Goal: Task Accomplishment & Management: Complete application form

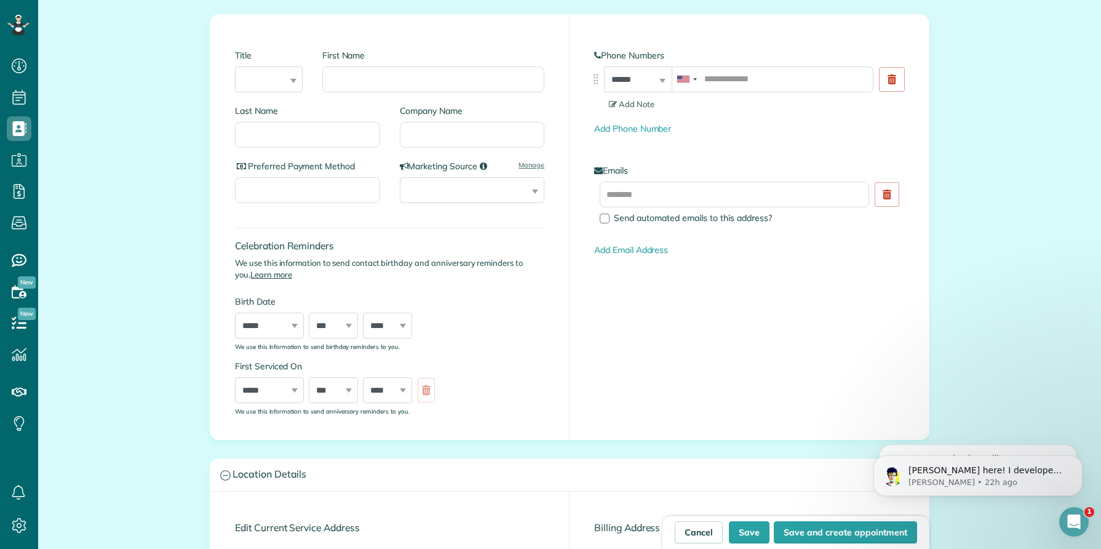
scroll to position [169, 0]
click at [892, 82] on icon at bounding box center [892, 81] width 9 height 10
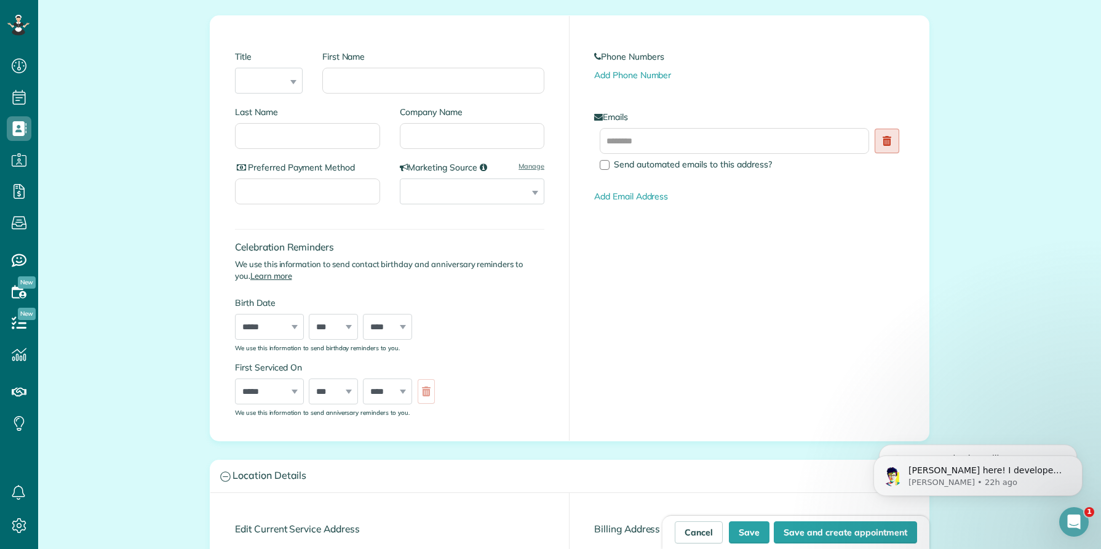
click at [889, 142] on use at bounding box center [887, 141] width 9 height 10
click at [633, 68] on div "Phone Numbers Add Phone Number" at bounding box center [749, 65] width 310 height 31
click at [633, 73] on link "Add Phone Number" at bounding box center [632, 75] width 77 height 11
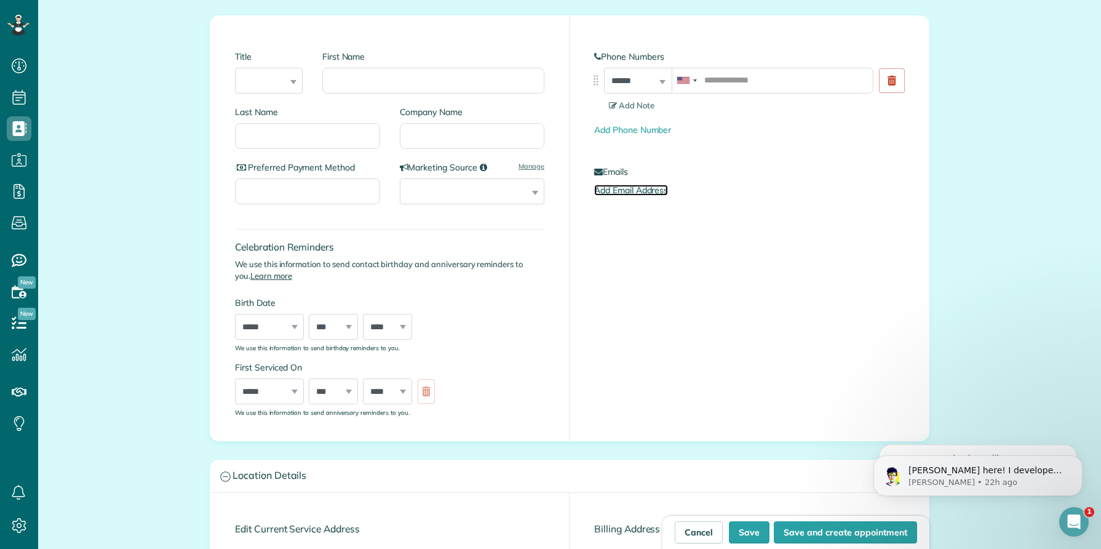
click at [628, 191] on link "Add Email Address" at bounding box center [631, 190] width 74 height 11
drag, startPoint x: 780, startPoint y: 218, endPoint x: 616, endPoint y: 216, distance: 164.3
click at [616, 216] on label "Send automated emails to this address?" at bounding box center [737, 219] width 274 height 9
copy span "Send automated emails to this address?"
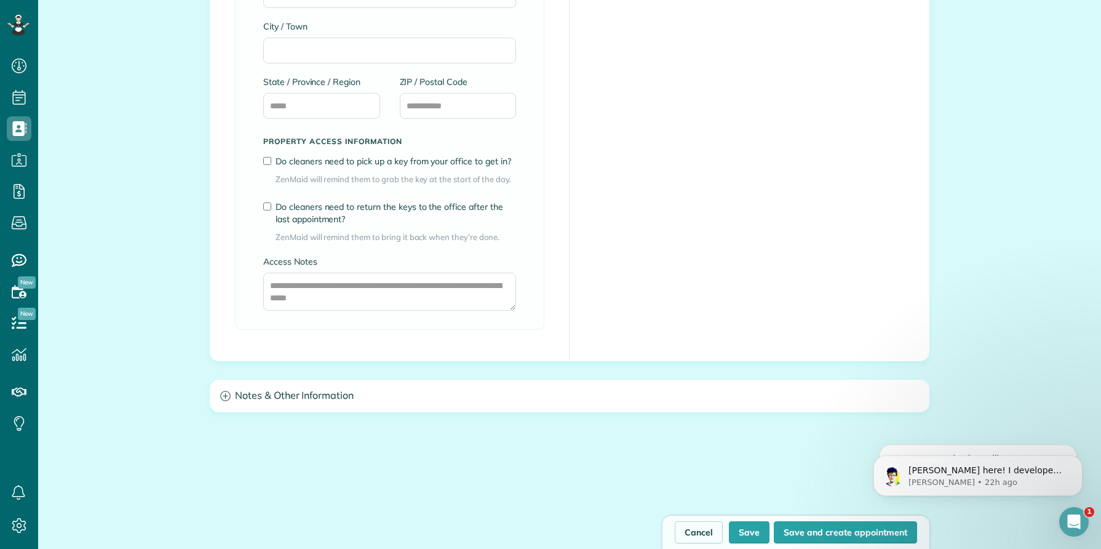
scroll to position [927, 0]
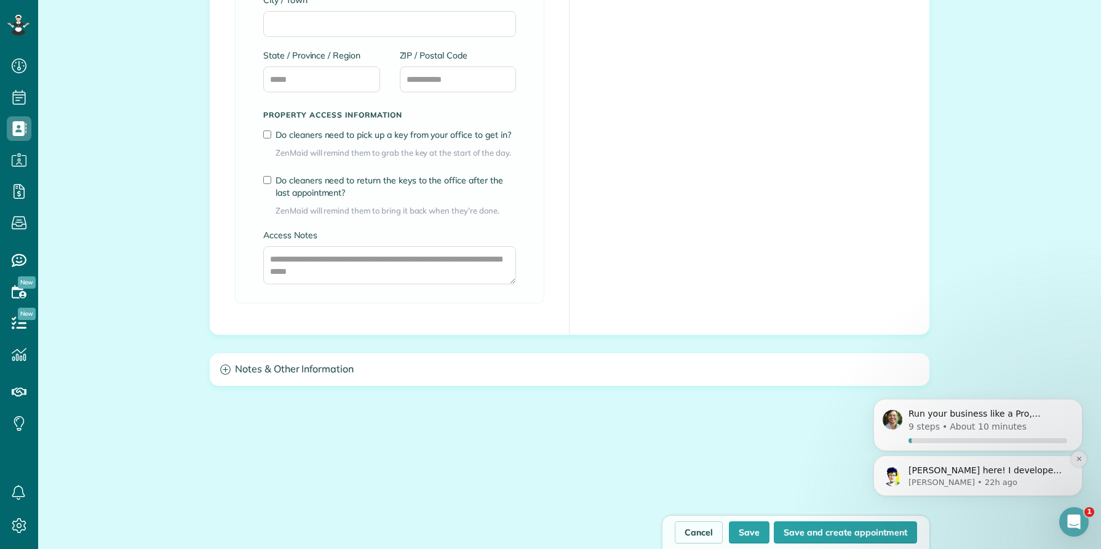
click at [1077, 458] on icon "Dismiss notification" at bounding box center [1079, 458] width 7 height 7
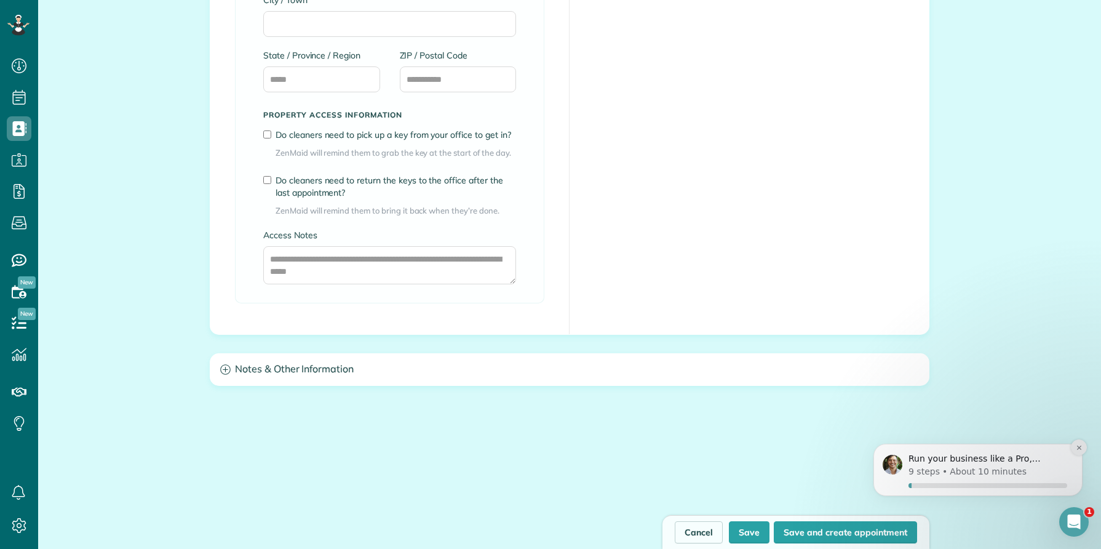
click at [1077, 449] on icon "Dismiss notification" at bounding box center [1079, 448] width 4 height 4
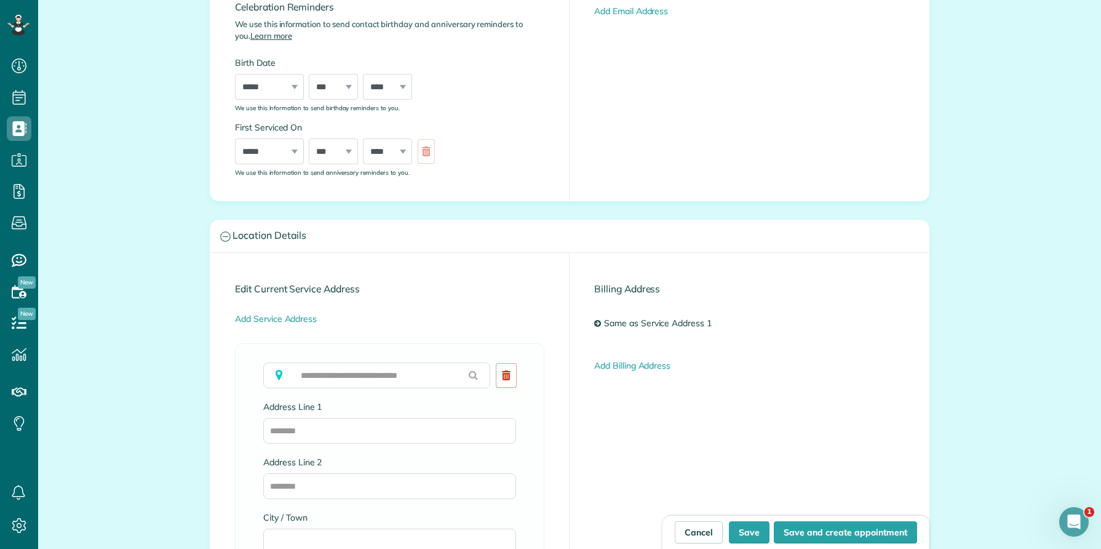
scroll to position [361, 0]
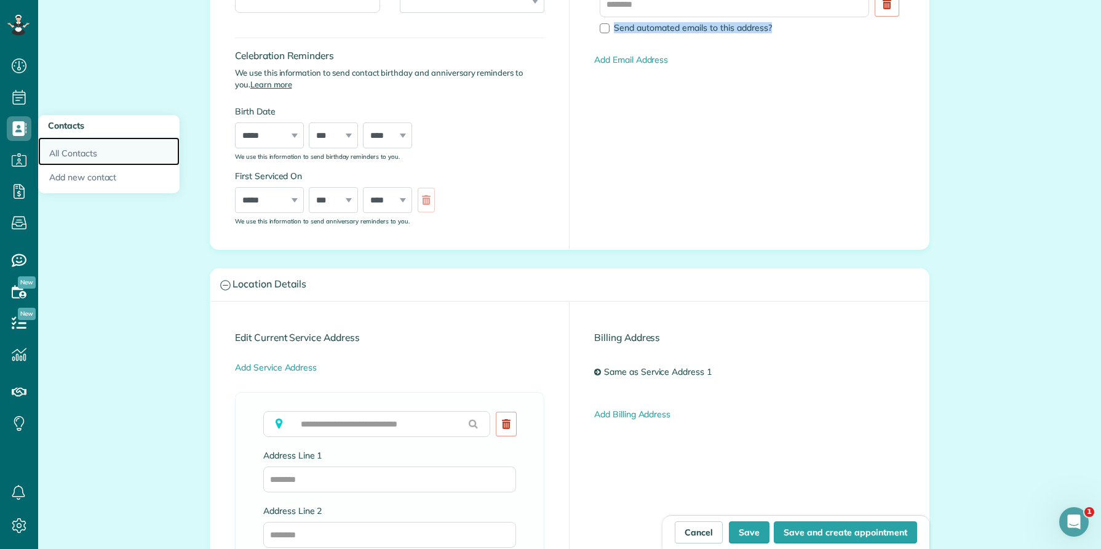
click at [71, 160] on link "All Contacts" at bounding box center [109, 151] width 142 height 28
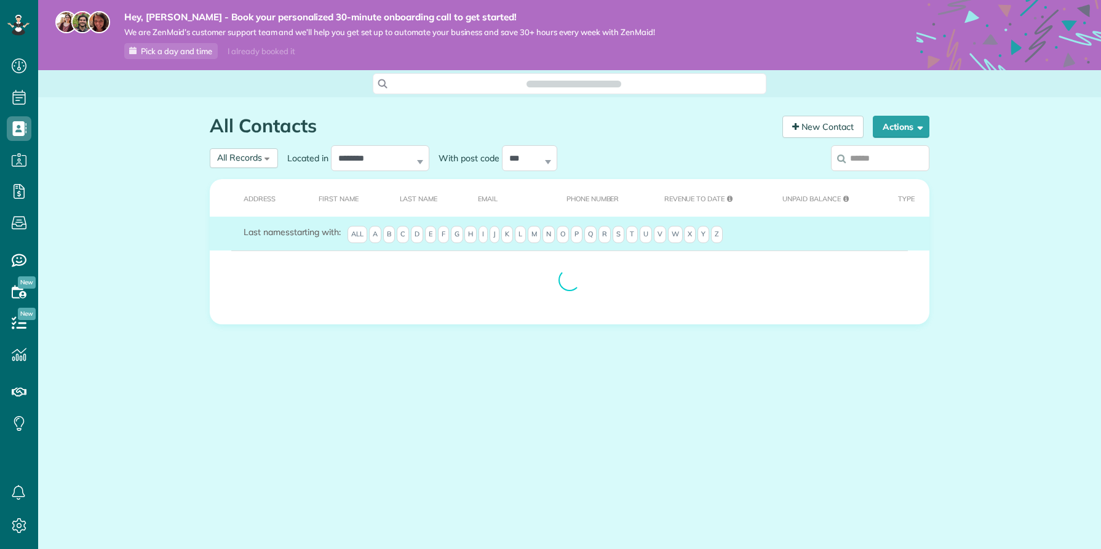
scroll to position [6, 6]
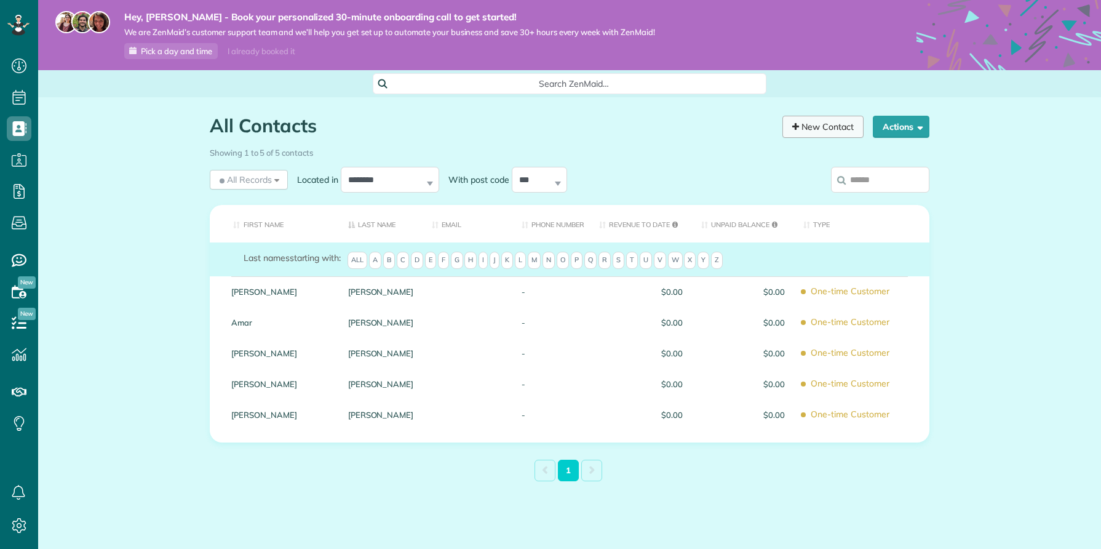
click at [823, 125] on link "New Contact" at bounding box center [823, 127] width 81 height 22
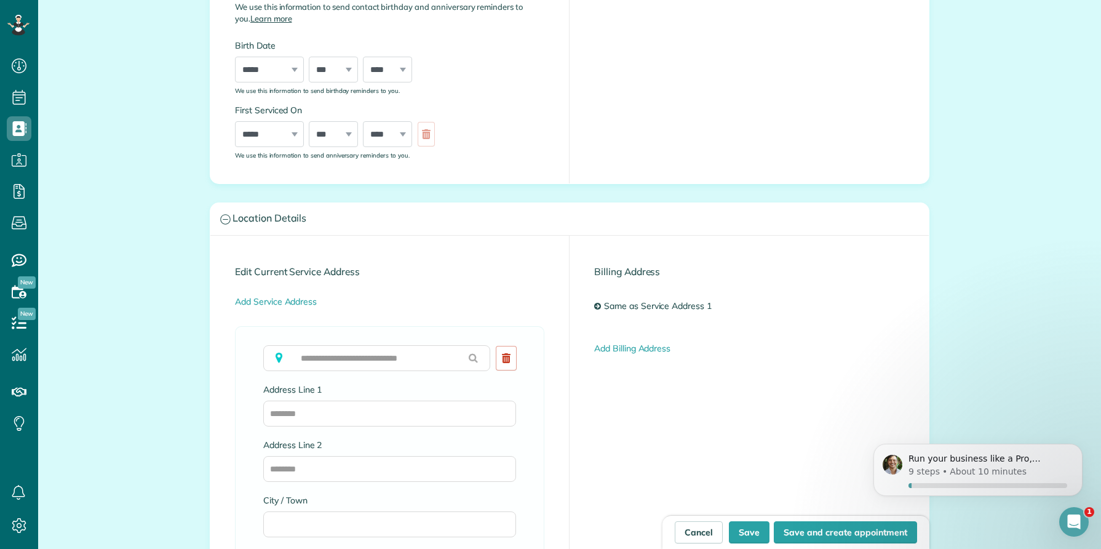
scroll to position [543, 0]
